Goal: Task Accomplishment & Management: Manage account settings

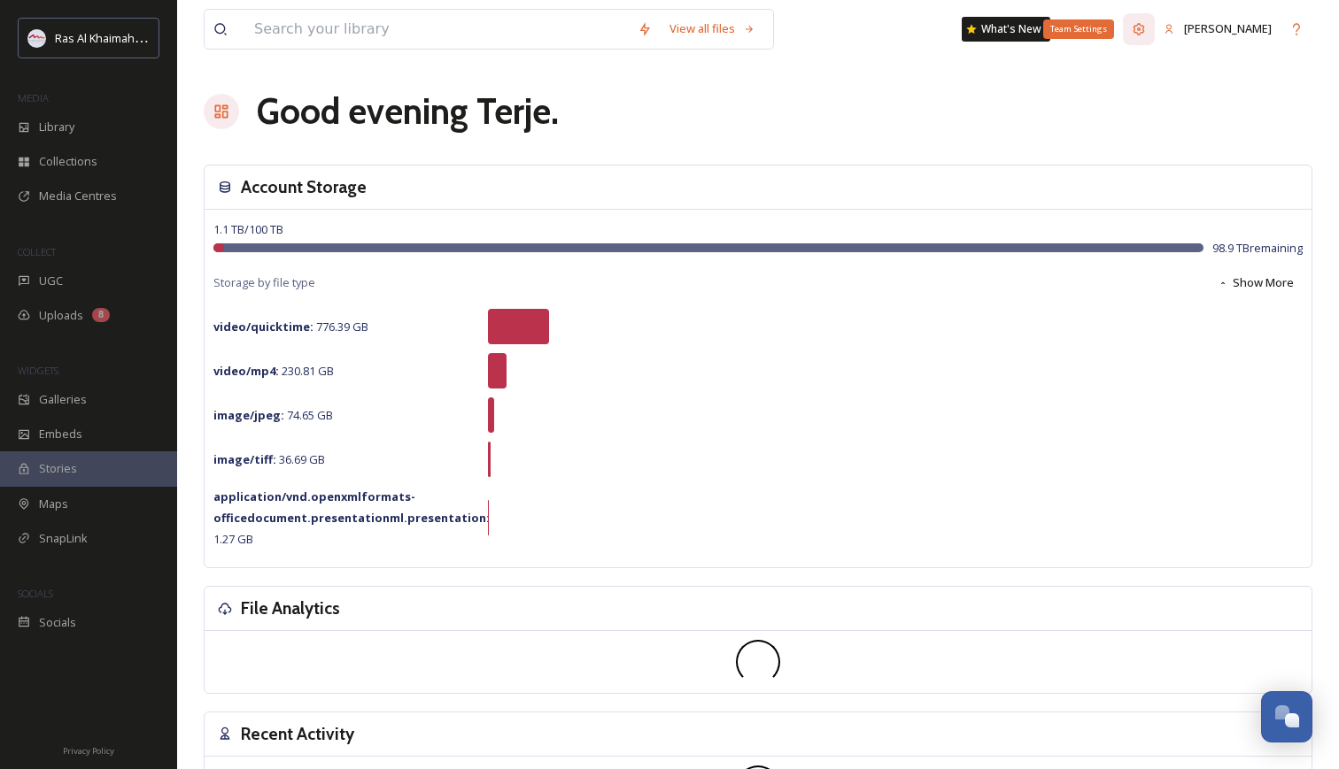
click at [1145, 33] on icon at bounding box center [1139, 29] width 12 height 12
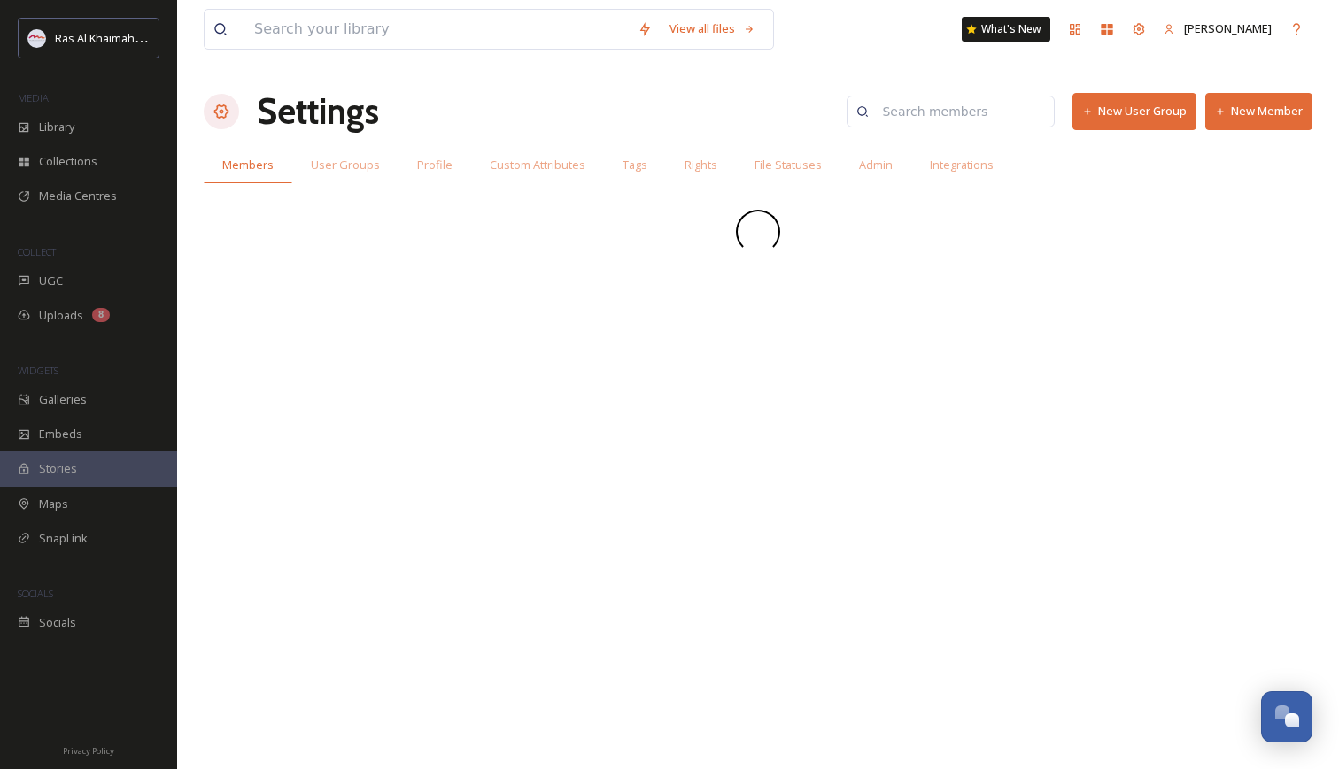
click at [1271, 115] on button "New Member" at bounding box center [1258, 111] width 107 height 36
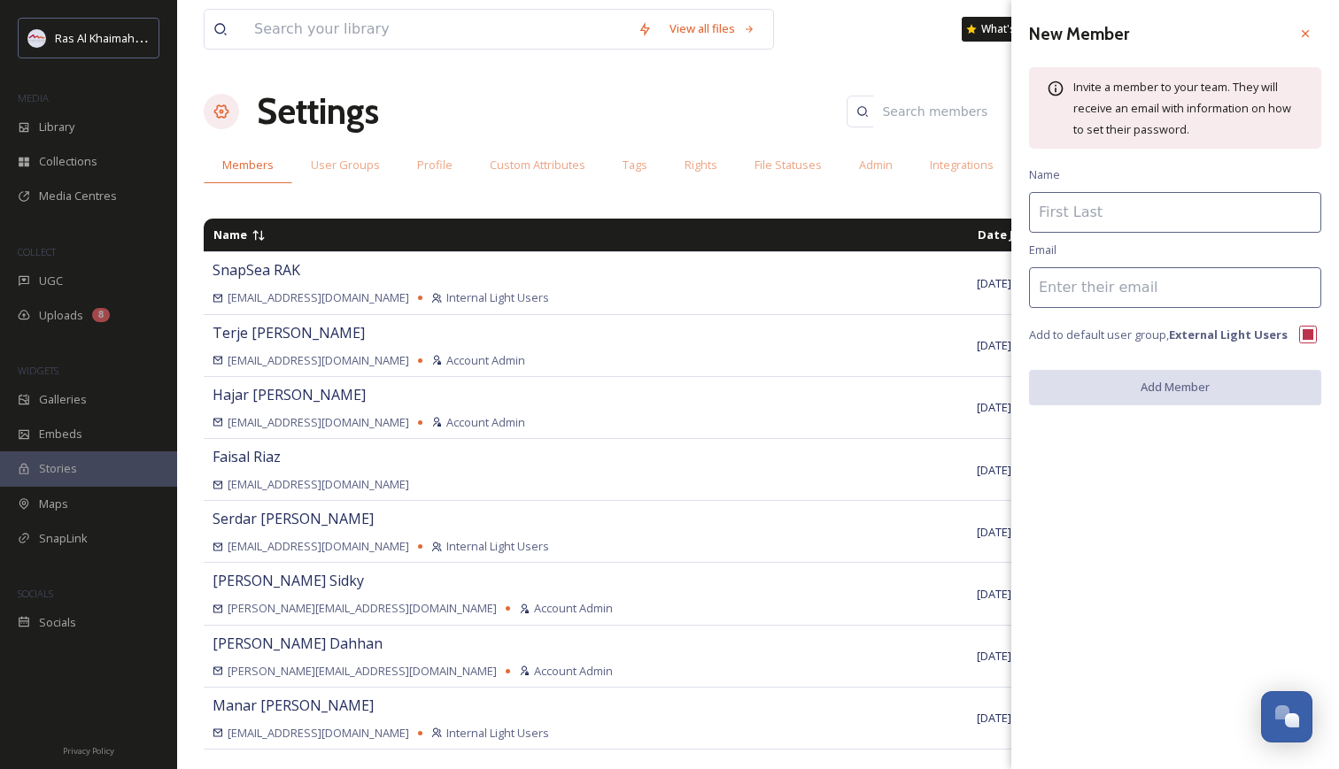
paste input "[PERSON_NAME][EMAIL_ADDRESS][DOMAIN_NAME]"
type input "[PERSON_NAME][EMAIL_ADDRESS][DOMAIN_NAME]"
click at [1080, 213] on input at bounding box center [1175, 212] width 292 height 41
type input "A"
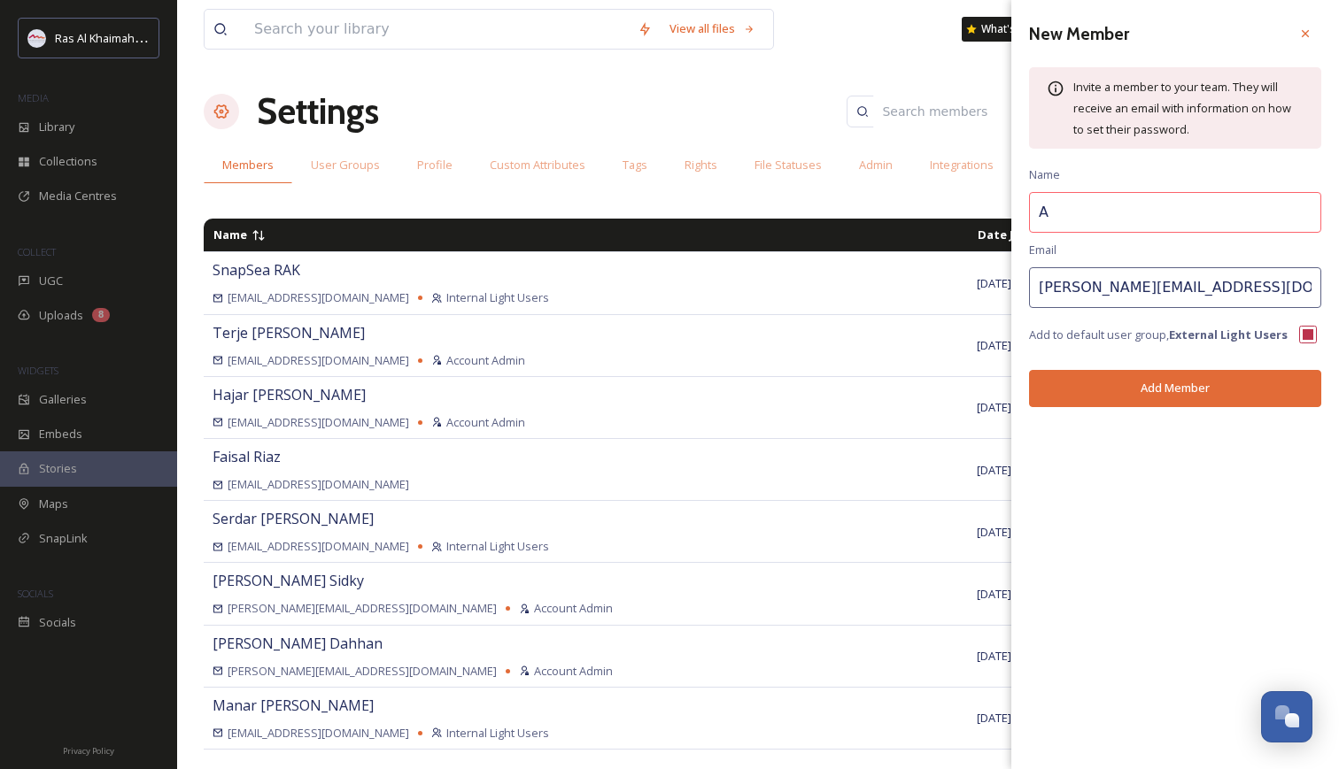
click at [1080, 213] on input "A" at bounding box center [1175, 212] width 292 height 41
click at [1102, 210] on input "A" at bounding box center [1175, 212] width 292 height 41
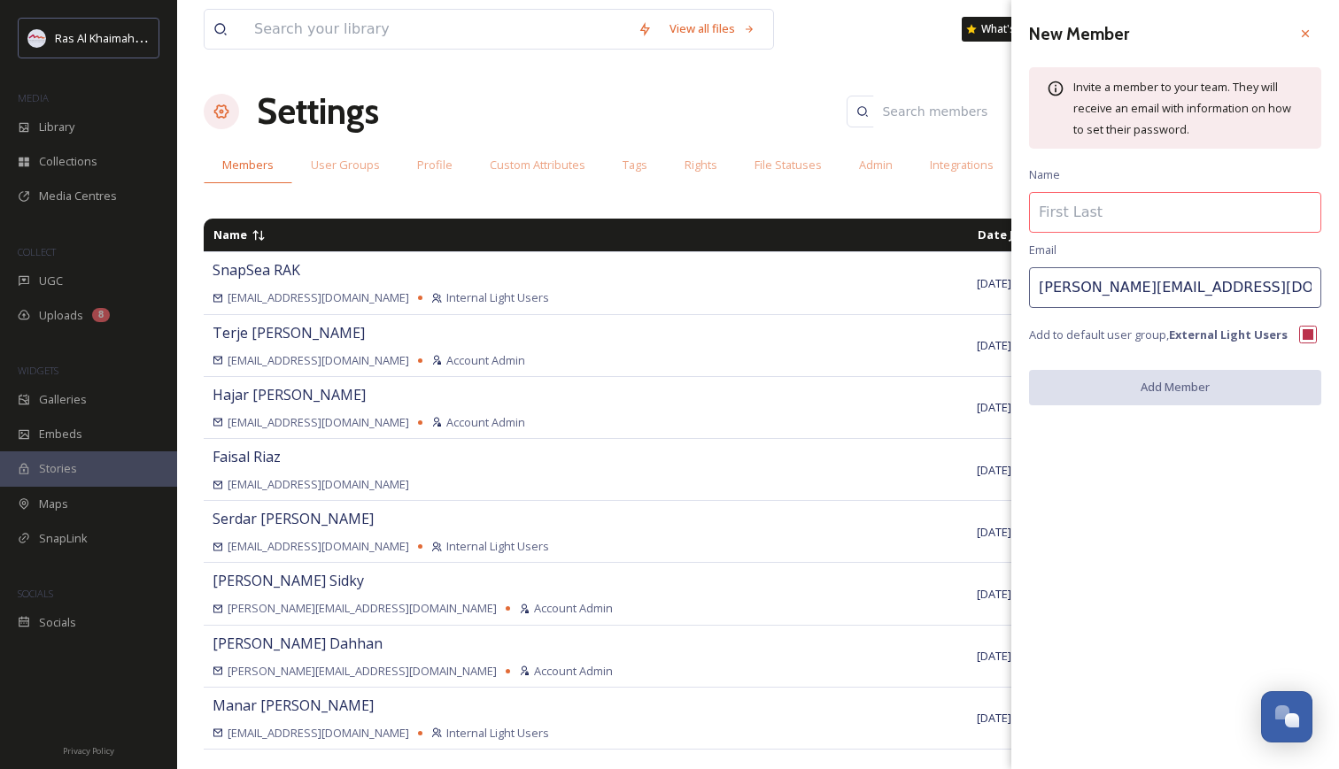
drag, startPoint x: 1139, startPoint y: 288, endPoint x: 1055, endPoint y: 287, distance: 83.2
click at [1055, 287] on input "[PERSON_NAME][EMAIL_ADDRESS][DOMAIN_NAME]" at bounding box center [1175, 287] width 292 height 41
click at [1102, 214] on input at bounding box center [1175, 212] width 292 height 41
paste input "Chaykovskaya"
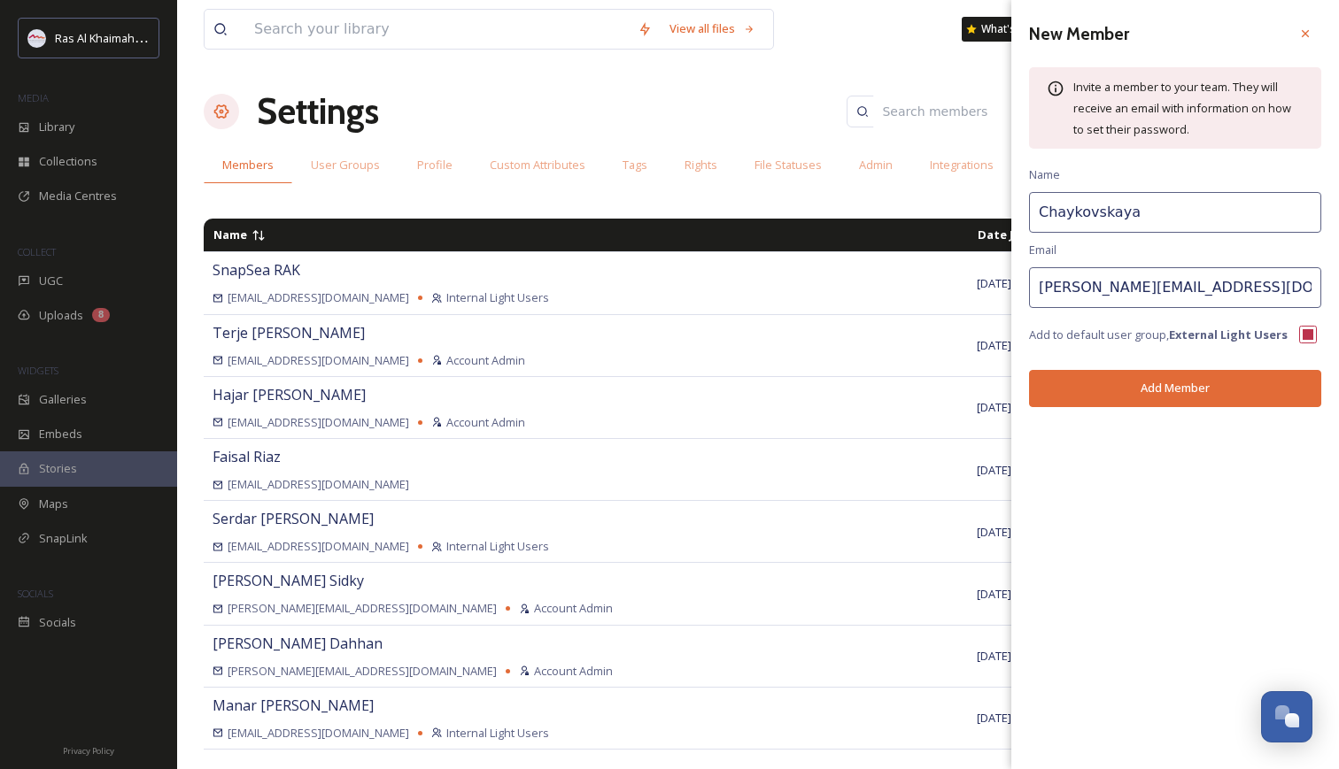
type input "Chaykovskaya"
click at [1169, 390] on button "Add Member" at bounding box center [1175, 388] width 292 height 36
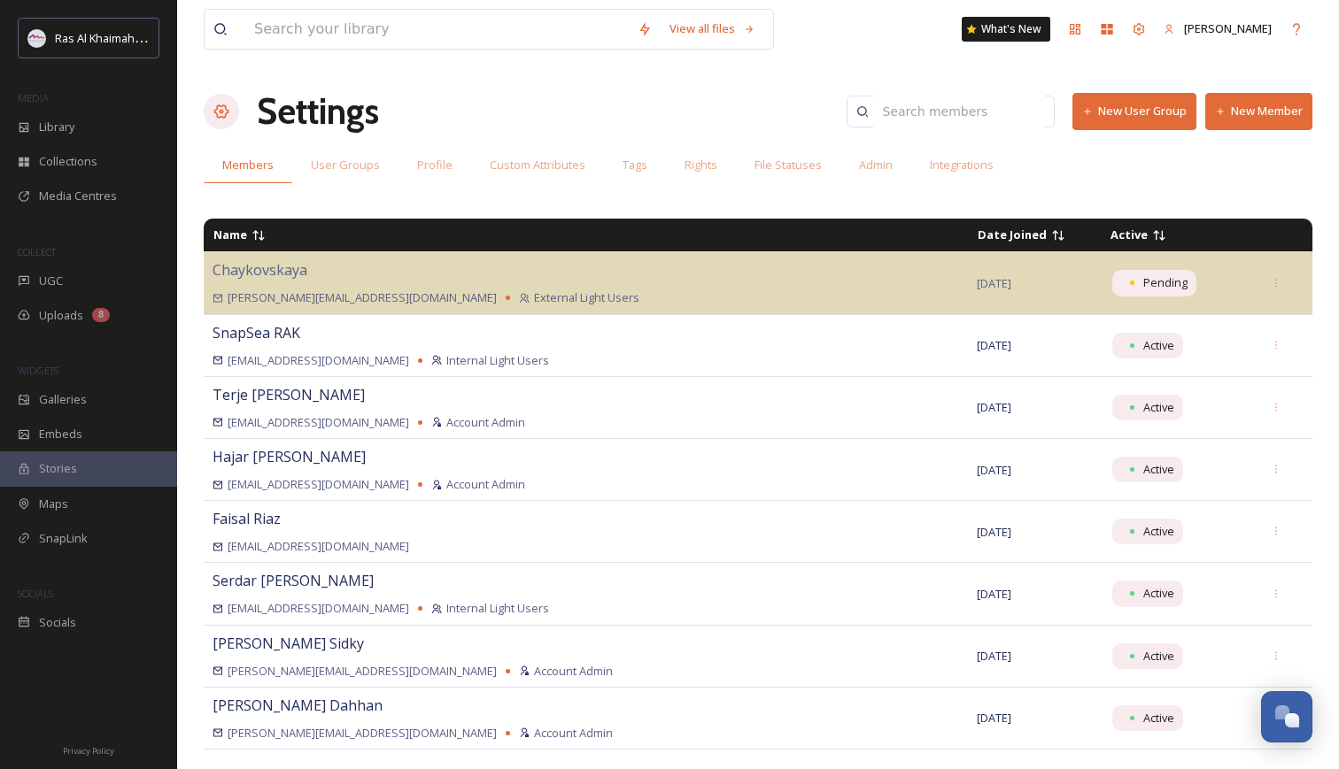
click at [1269, 117] on button "New Member" at bounding box center [1258, 111] width 107 height 36
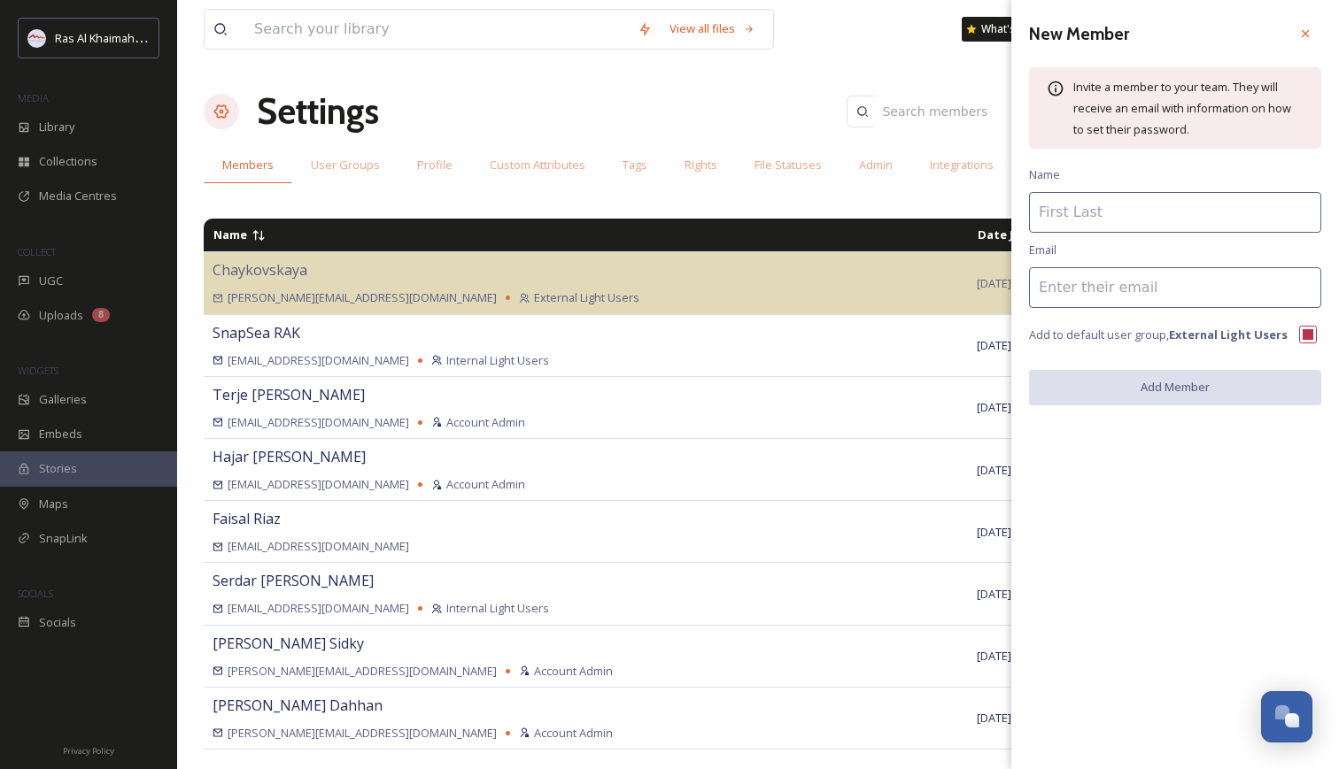
paste input "[PERSON_NAME][EMAIL_ADDRESS][DOMAIN_NAME]"
drag, startPoint x: 1122, startPoint y: 289, endPoint x: 1052, endPoint y: 290, distance: 70.0
click at [1052, 290] on input "[PERSON_NAME][EMAIL_ADDRESS][DOMAIN_NAME]" at bounding box center [1175, 287] width 292 height 41
type input "[PERSON_NAME][EMAIL_ADDRESS][DOMAIN_NAME]"
paste input "arzumanova"
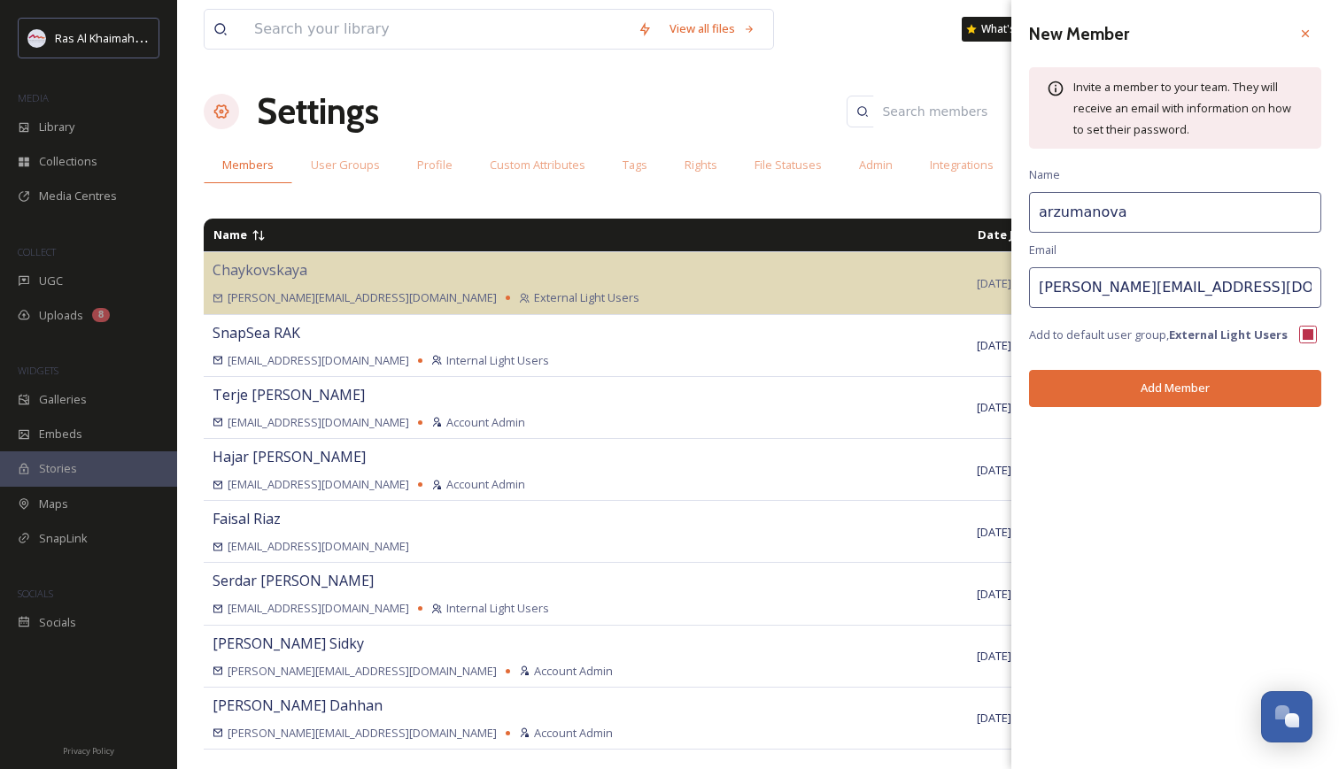
click at [1034, 213] on input "arzumanova" at bounding box center [1175, 212] width 292 height 41
type input "Arzumanova"
click at [1150, 401] on button "Add Member" at bounding box center [1175, 388] width 292 height 36
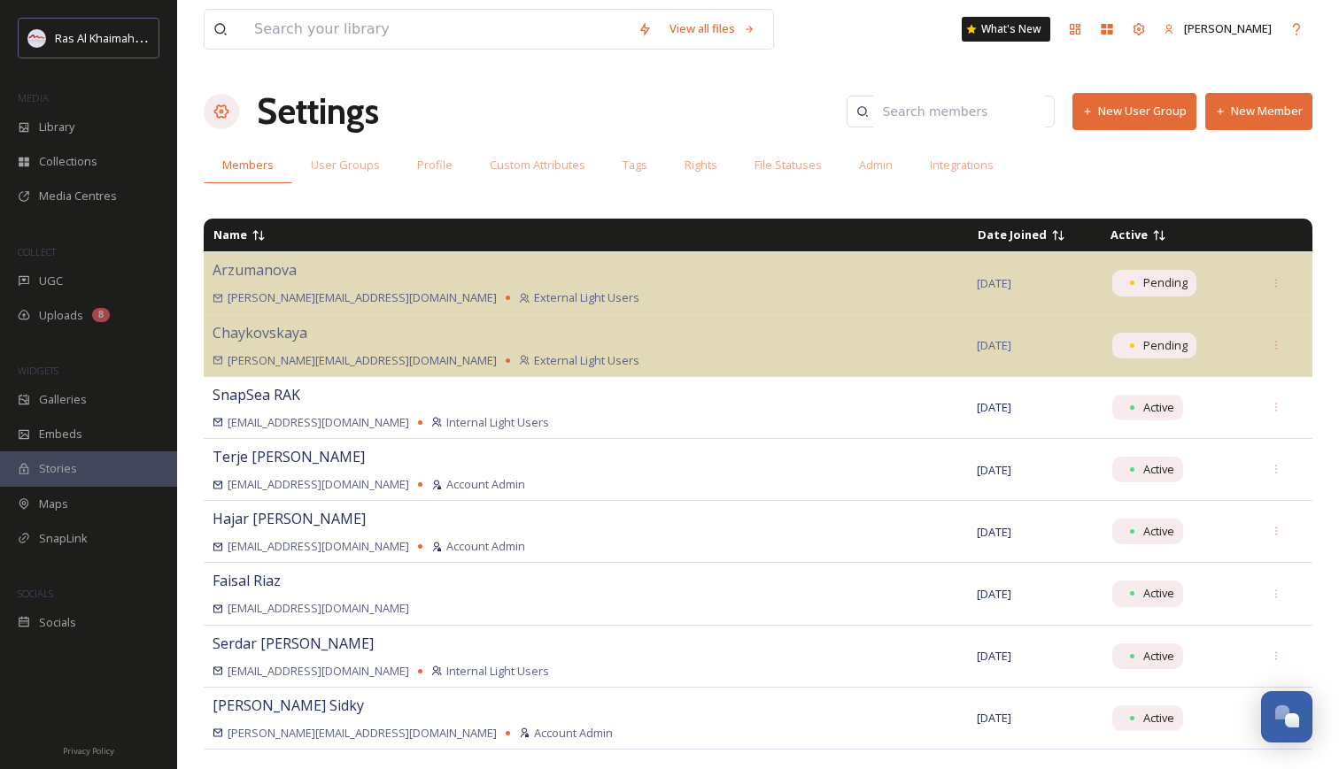
click at [907, 114] on input at bounding box center [959, 111] width 172 height 35
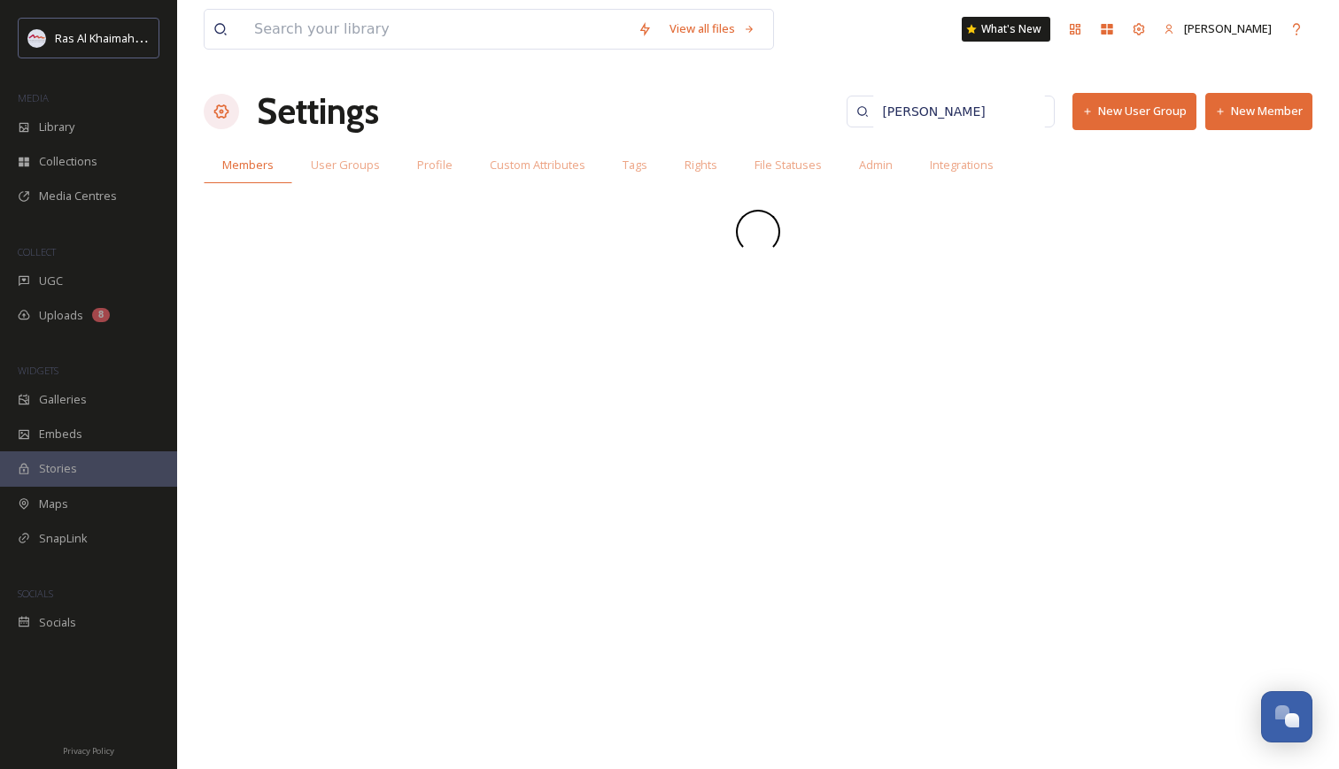
type input "[PERSON_NAME]"
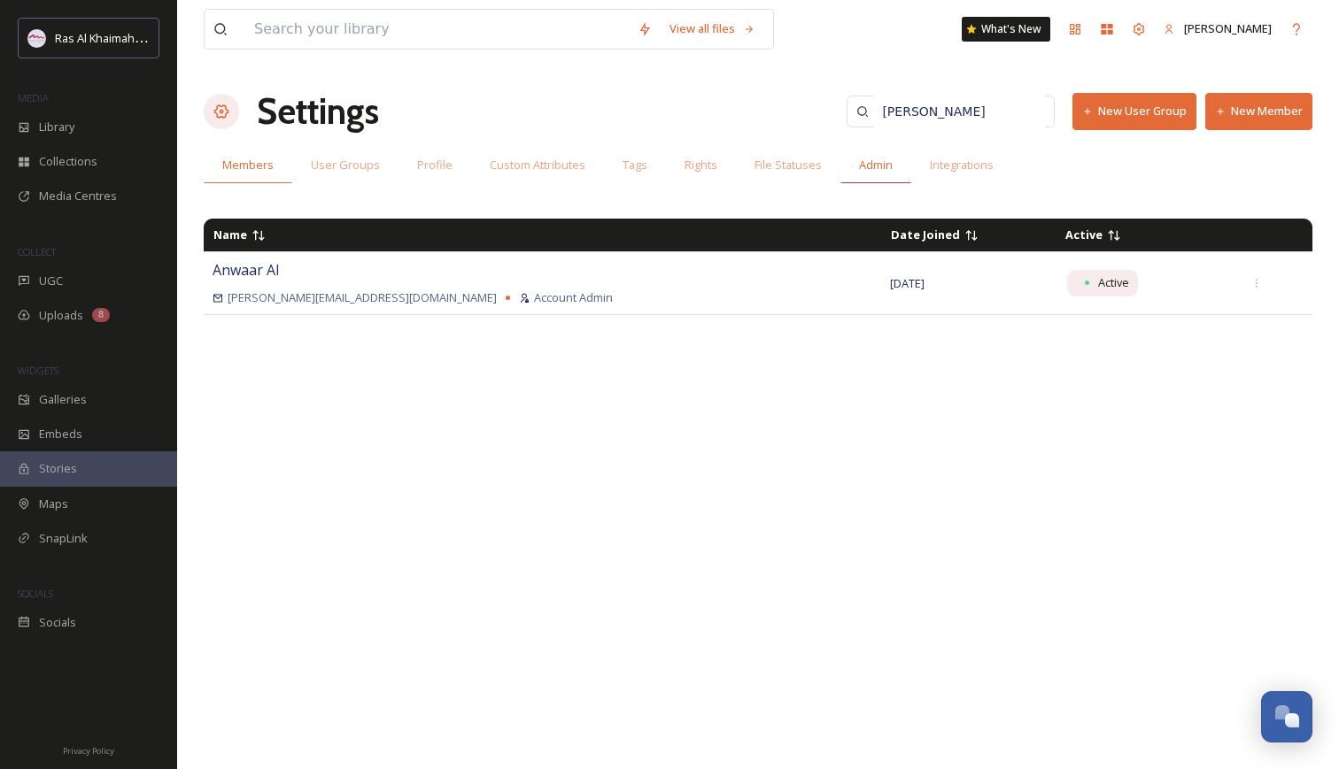
click at [870, 170] on span "Admin" at bounding box center [876, 165] width 34 height 17
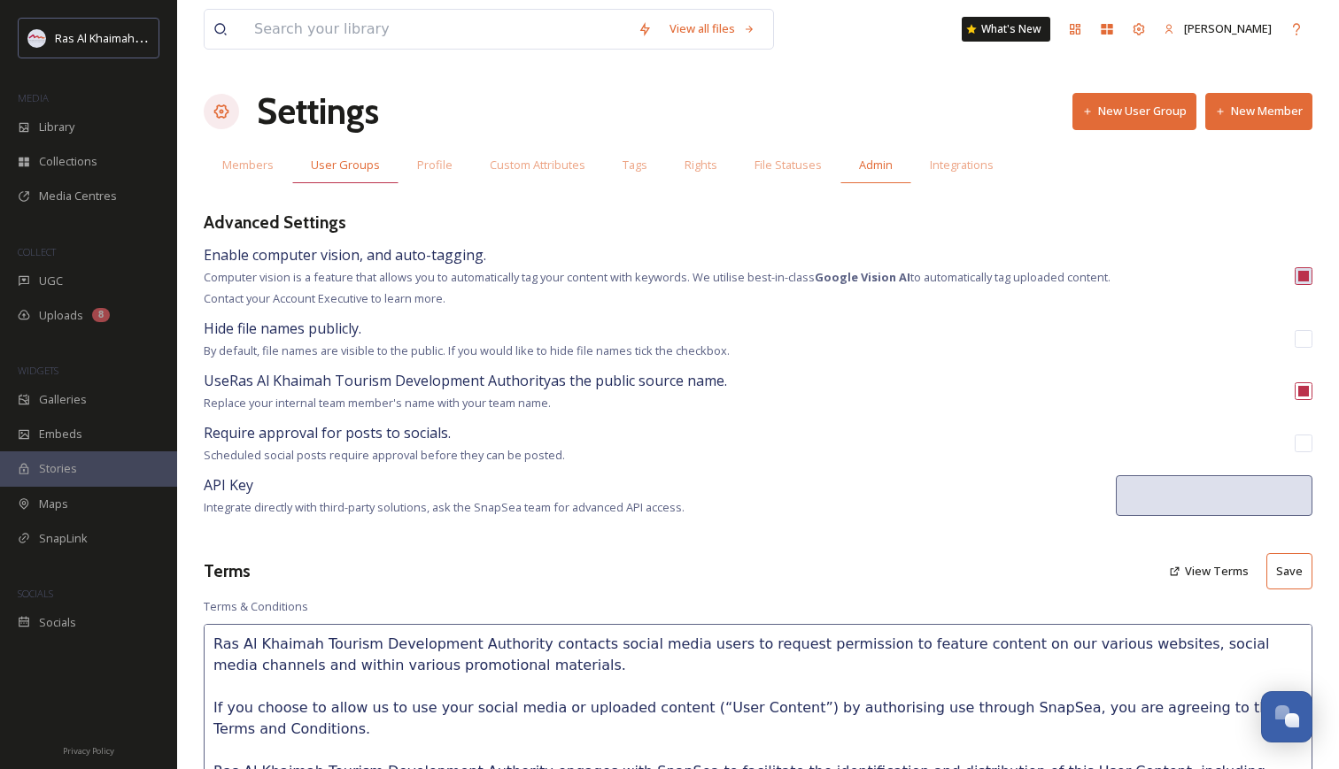
click at [342, 165] on span "User Groups" at bounding box center [345, 165] width 69 height 17
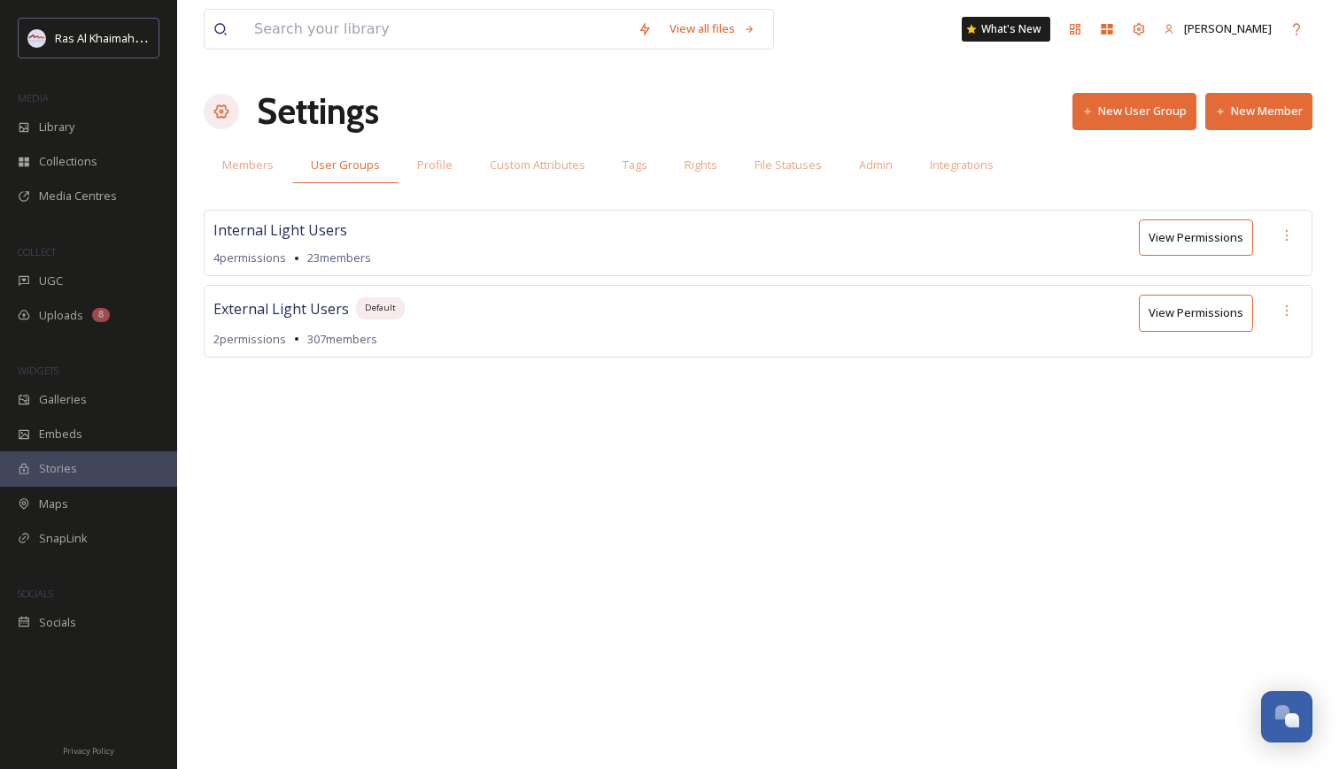
click at [1193, 240] on button "View Permissions" at bounding box center [1196, 238] width 114 height 36
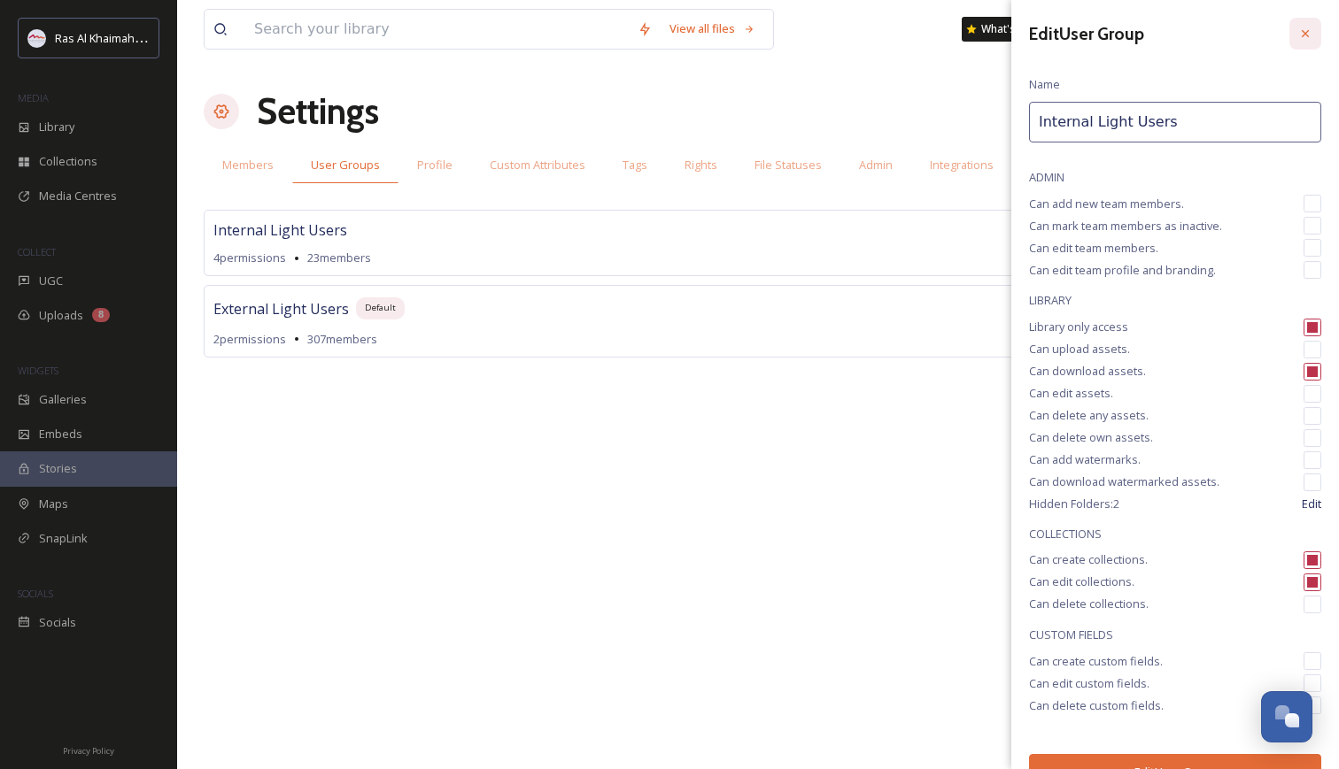
click at [1304, 35] on icon at bounding box center [1305, 33] width 7 height 7
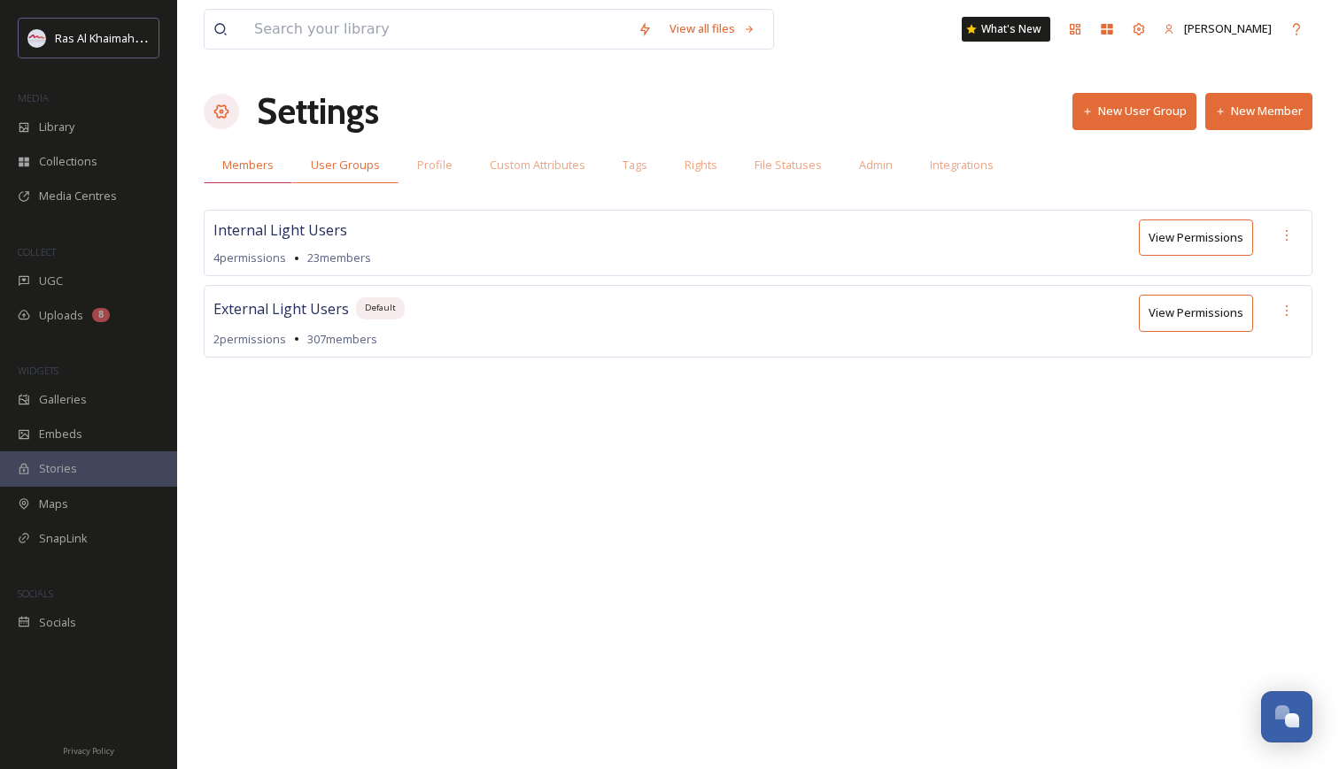
click at [242, 165] on span "Members" at bounding box center [247, 165] width 51 height 17
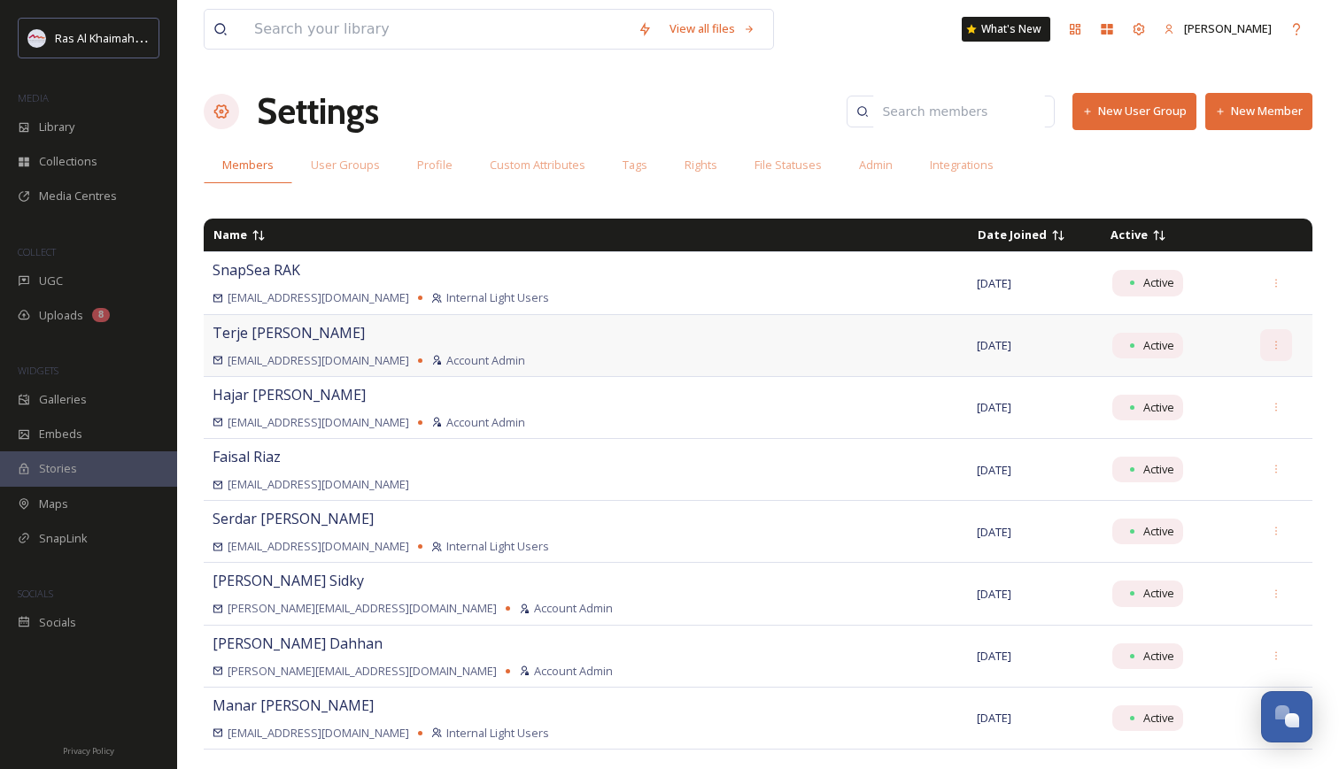
click at [1271, 344] on icon at bounding box center [1277, 346] width 12 height 12
click at [646, 99] on div "Settings New User Group New Member" at bounding box center [758, 111] width 1109 height 53
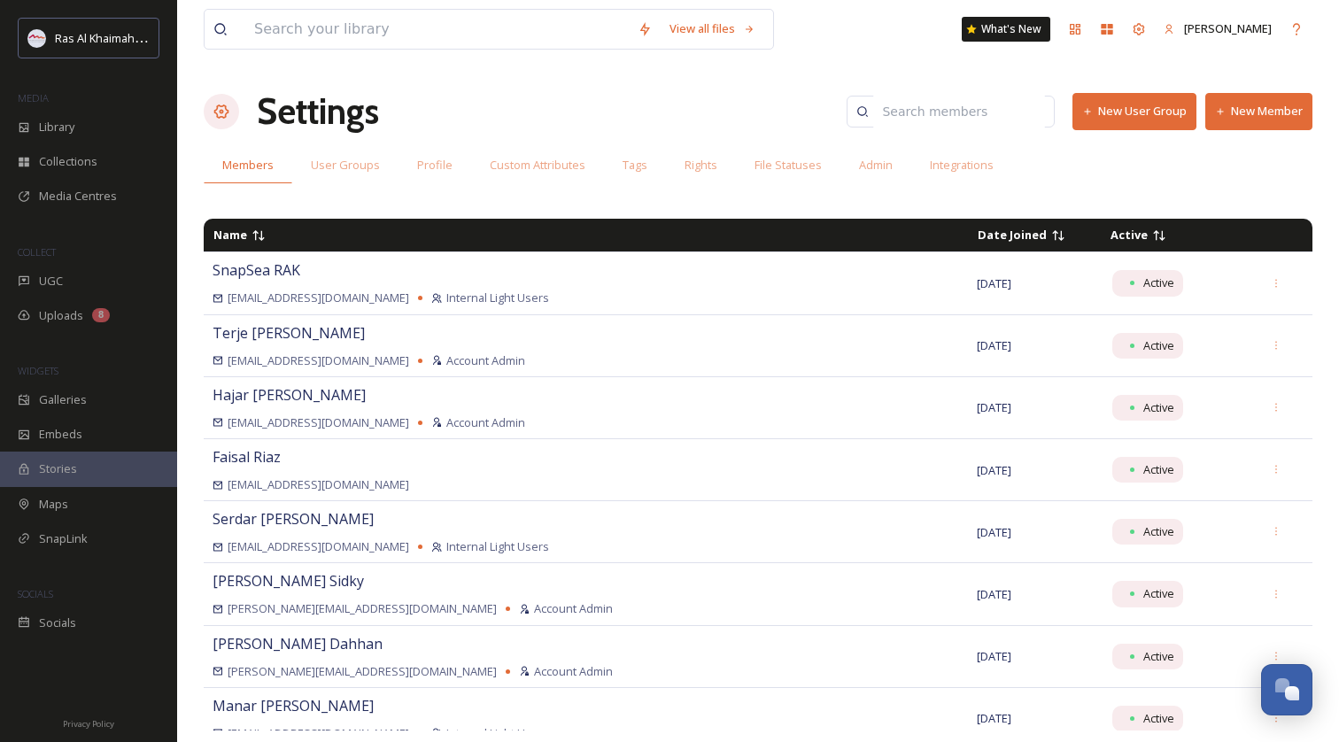
scroll to position [18918, 0]
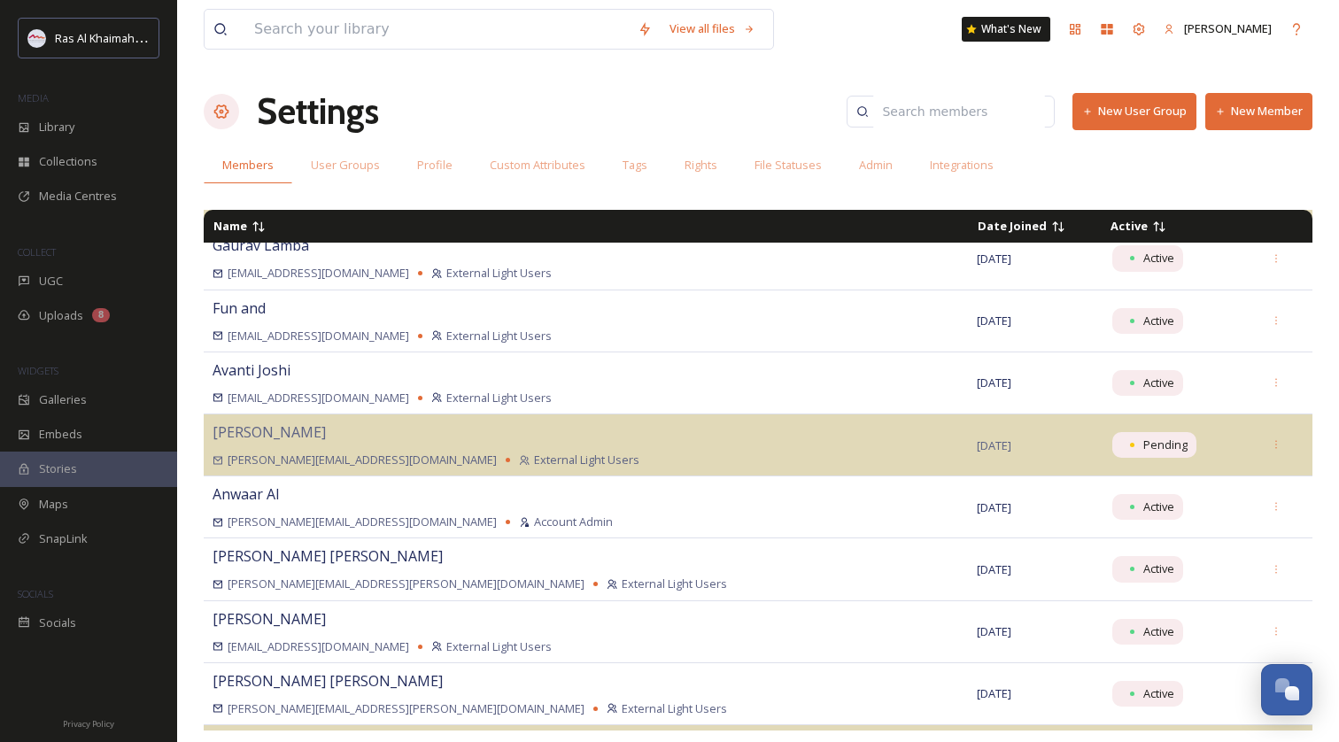
click at [198, 431] on div "View all files What's New [PERSON_NAME] Settings New User Group New Member Memb…" at bounding box center [758, 371] width 1162 height 742
